Goal: Obtain resource: Download file/media

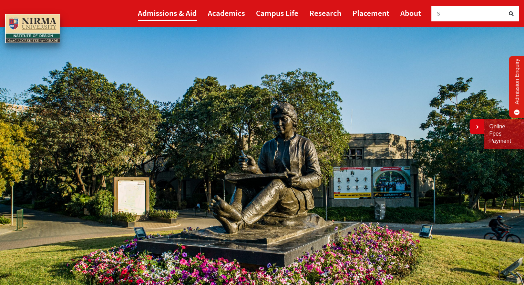
click at [181, 12] on link "Admissions & Aid" at bounding box center [167, 13] width 59 height 16
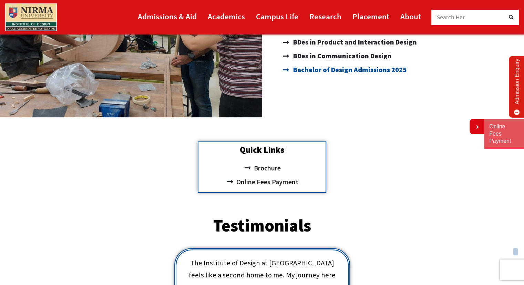
scroll to position [207, 0]
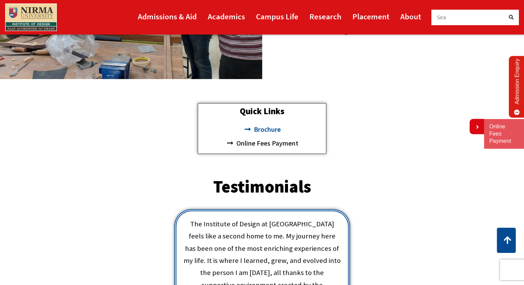
click at [269, 130] on span "Brochure" at bounding box center [266, 129] width 29 height 14
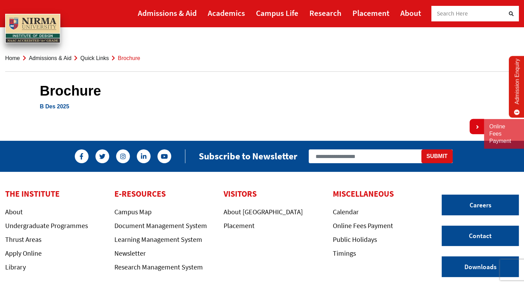
click at [44, 105] on link "B Des 2025" at bounding box center [54, 106] width 29 height 6
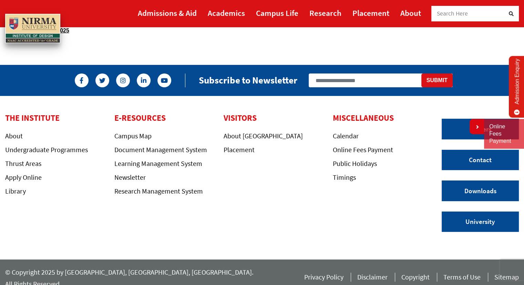
scroll to position [78, 0]
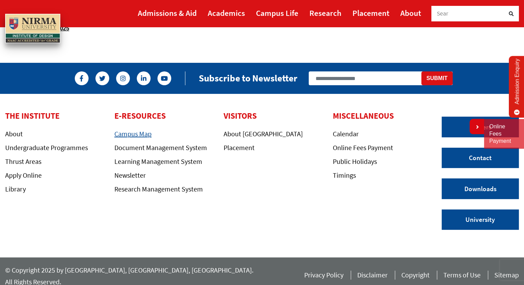
click at [141, 137] on link "Campus Map" at bounding box center [132, 133] width 37 height 9
